Goal: Task Accomplishment & Management: Manage account settings

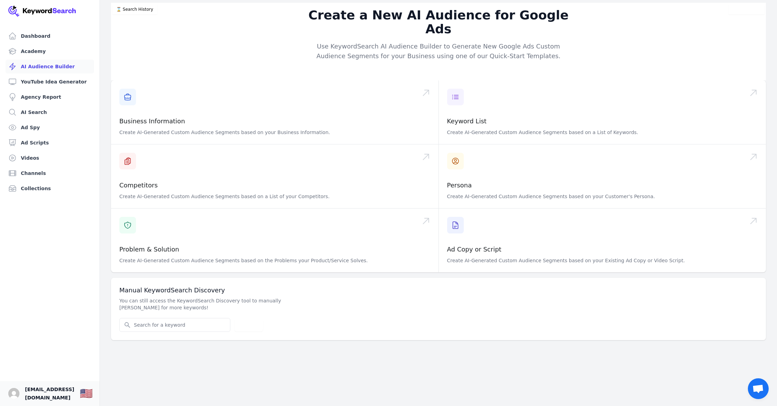
click at [53, 395] on span "[EMAIL_ADDRESS][DOMAIN_NAME]" at bounding box center [49, 394] width 49 height 17
click at [11, 394] on img "Open user button" at bounding box center [13, 393] width 11 height 11
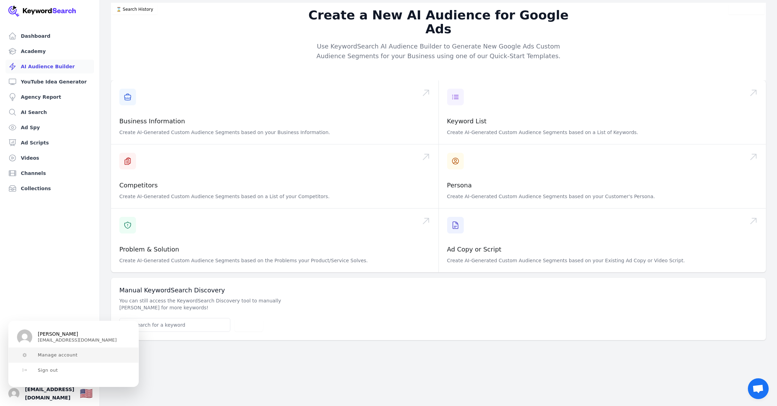
click at [52, 355] on span "Manage account" at bounding box center [58, 356] width 40 height 6
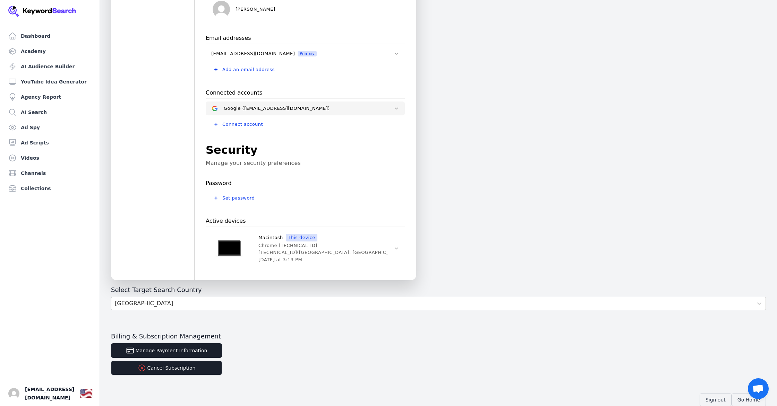
scroll to position [104, 0]
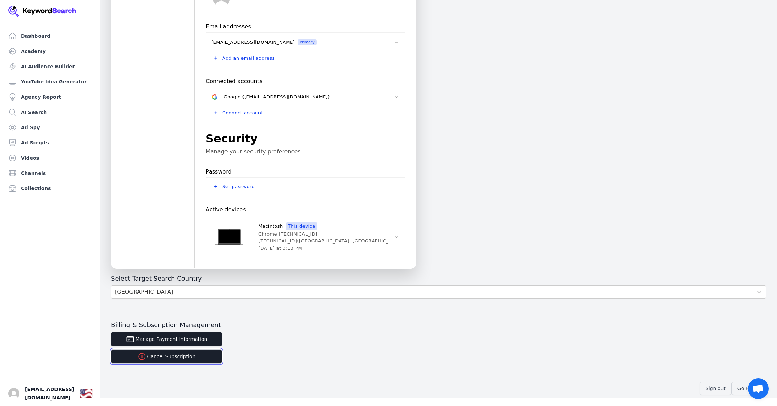
click at [196, 361] on button "Cancel Subscription" at bounding box center [166, 357] width 111 height 15
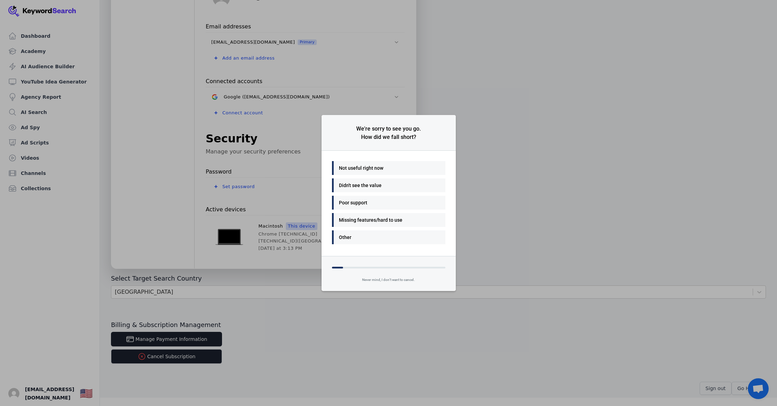
click at [368, 168] on div "Not useful right now" at bounding box center [387, 168] width 96 height 8
click at [396, 186] on div "Good value" at bounding box center [387, 185] width 96 height 8
click at [398, 187] on div "No, I'd rather just cancel" at bounding box center [387, 185] width 96 height 8
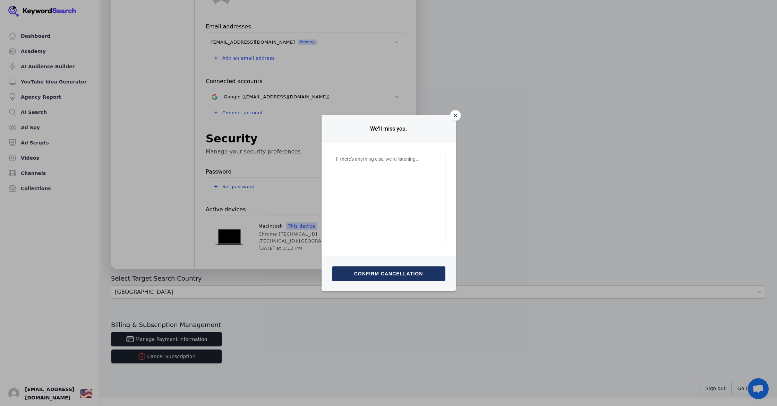
click at [407, 274] on button "Confirm cancellation" at bounding box center [388, 274] width 113 height 15
